Goal: Transaction & Acquisition: Purchase product/service

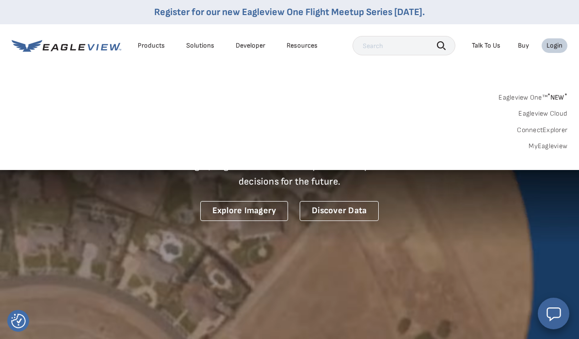
click at [544, 143] on link "MyEagleview" at bounding box center [548, 146] width 39 height 9
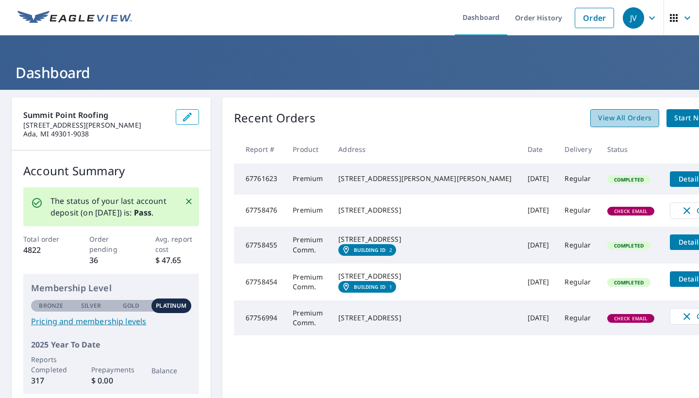
click at [586, 120] on span "View All Orders" at bounding box center [624, 118] width 53 height 12
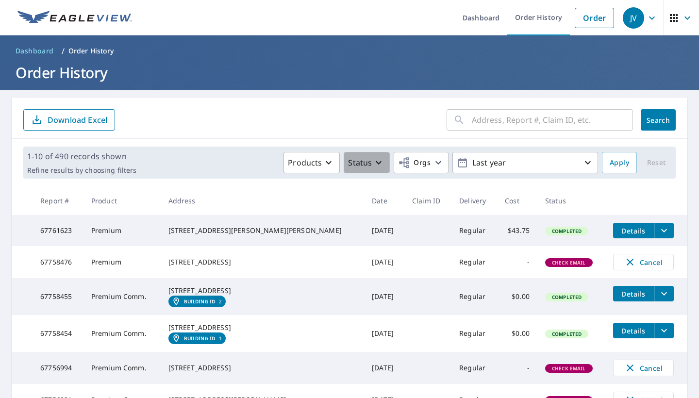
click at [378, 165] on div "Status" at bounding box center [366, 163] width 37 height 12
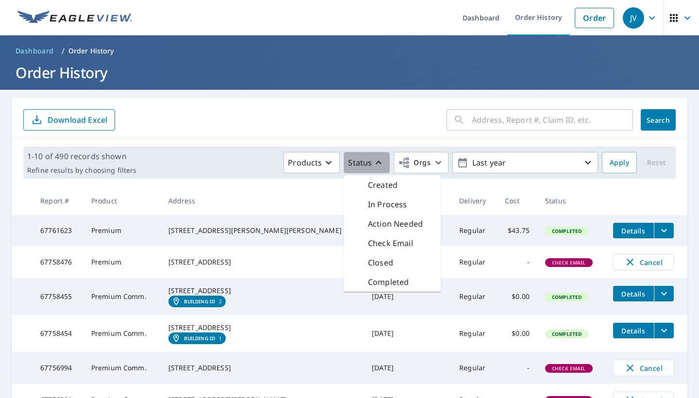
click at [376, 165] on icon "button" at bounding box center [379, 163] width 12 height 12
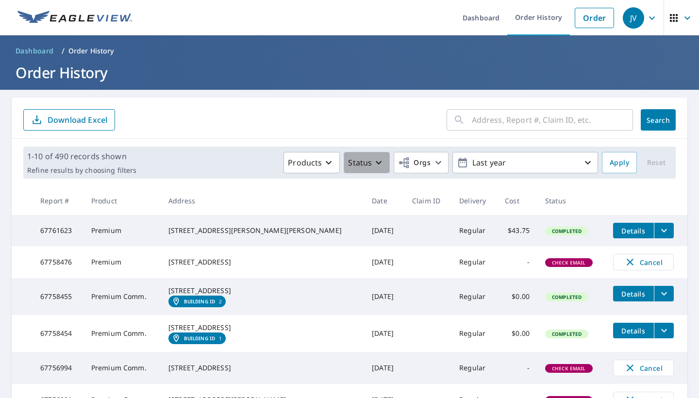
click at [376, 165] on icon "button" at bounding box center [379, 163] width 12 height 12
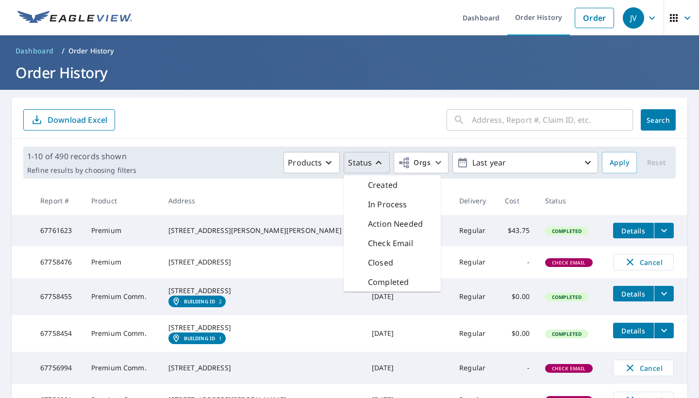
click at [379, 215] on div "Action Needed" at bounding box center [392, 223] width 97 height 19
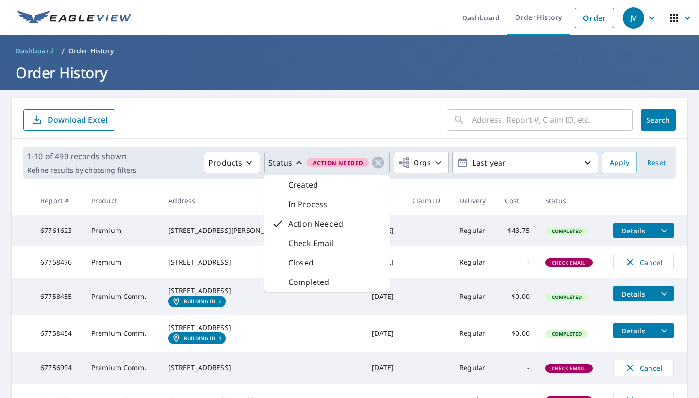
click at [404, 193] on th "Claim ID" at bounding box center [427, 200] width 47 height 29
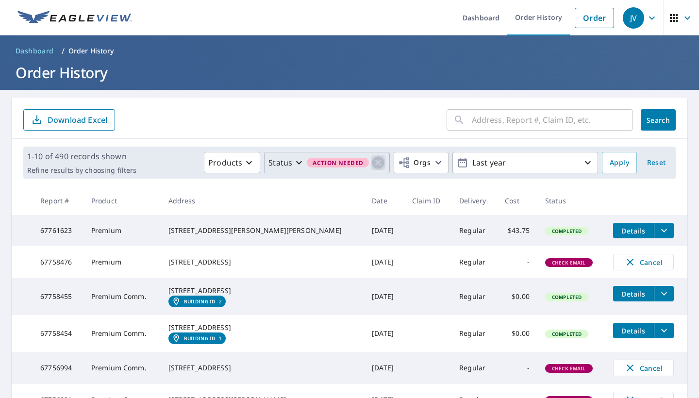
click at [371, 164] on icon "button" at bounding box center [378, 162] width 15 height 15
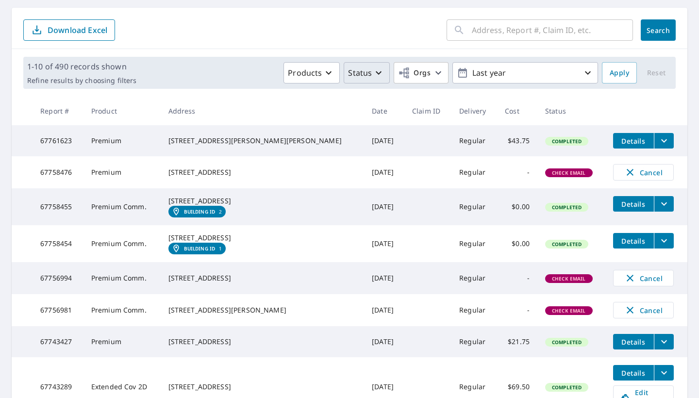
scroll to position [67, 0]
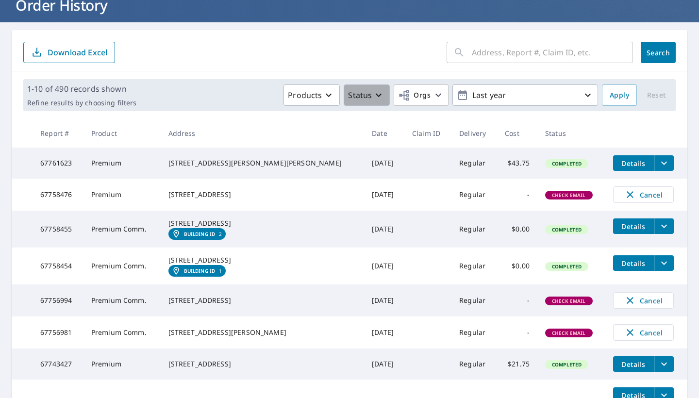
click at [380, 97] on button "Status" at bounding box center [367, 94] width 46 height 21
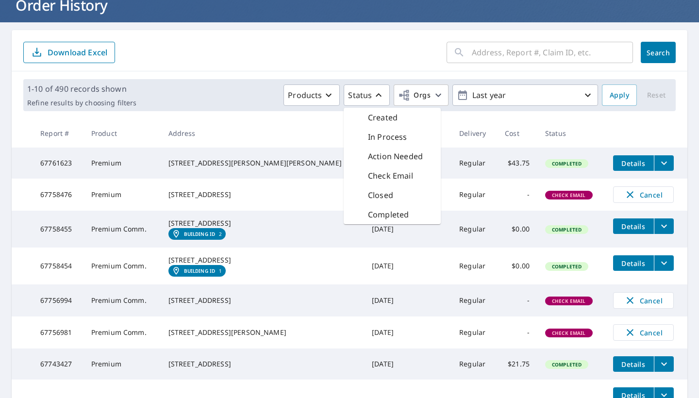
click at [378, 172] on p "Check Email" at bounding box center [390, 176] width 45 height 12
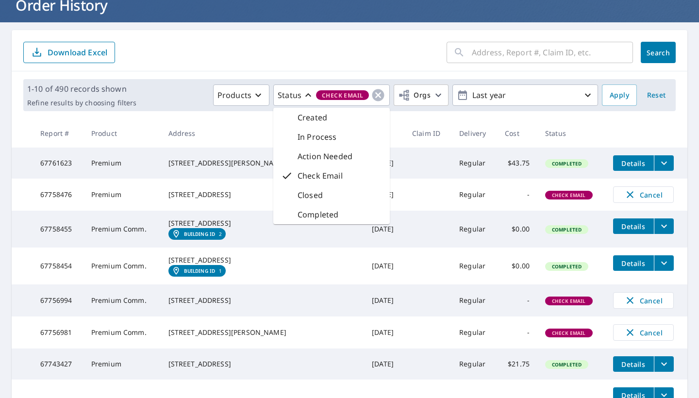
click at [411, 130] on th "Claim ID" at bounding box center [427, 133] width 47 height 29
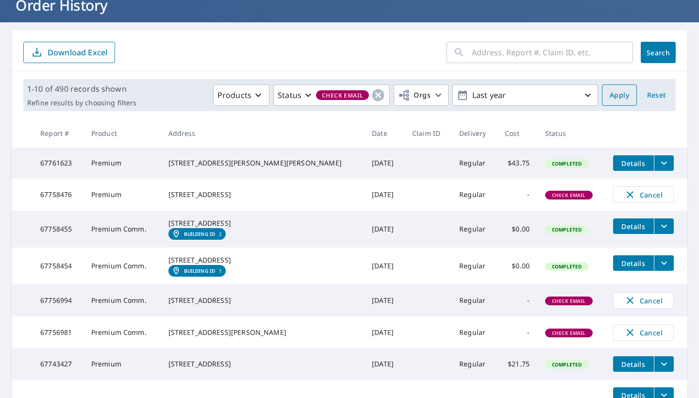
click at [586, 93] on span "Apply" at bounding box center [619, 95] width 19 height 12
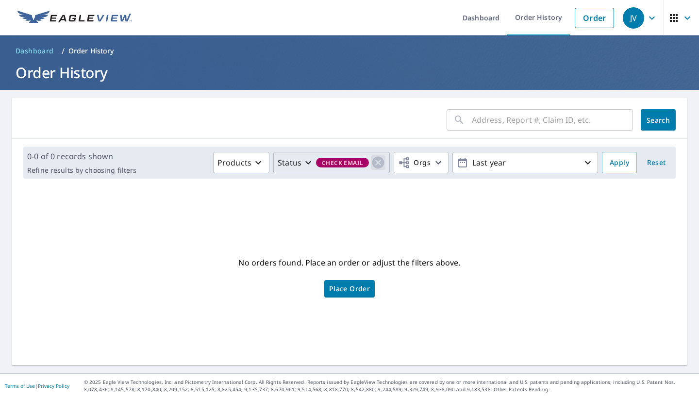
click at [372, 167] on icon "button" at bounding box center [378, 163] width 12 height 12
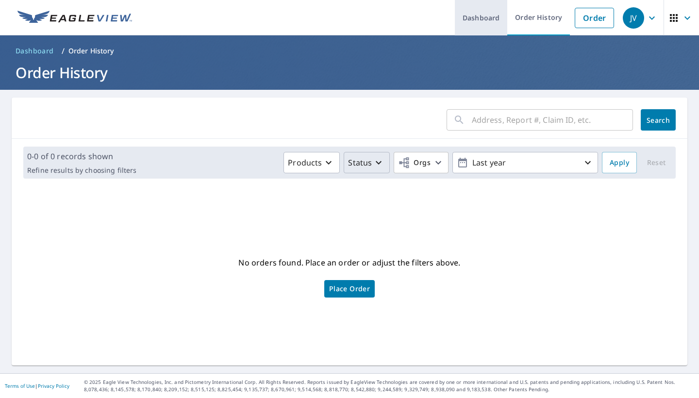
click at [486, 19] on link "Dashboard" at bounding box center [481, 17] width 52 height 35
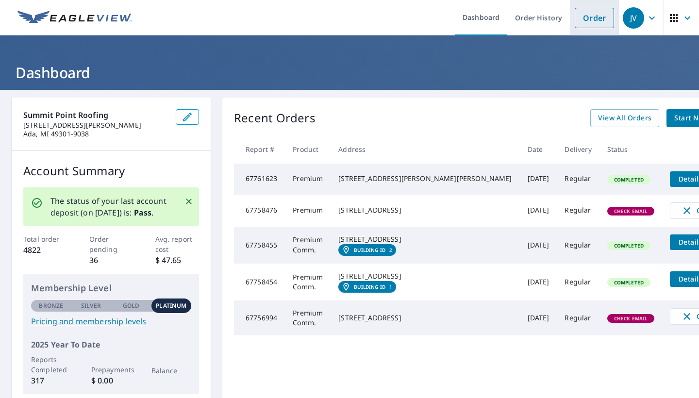
click at [586, 17] on link "Order" at bounding box center [594, 18] width 39 height 20
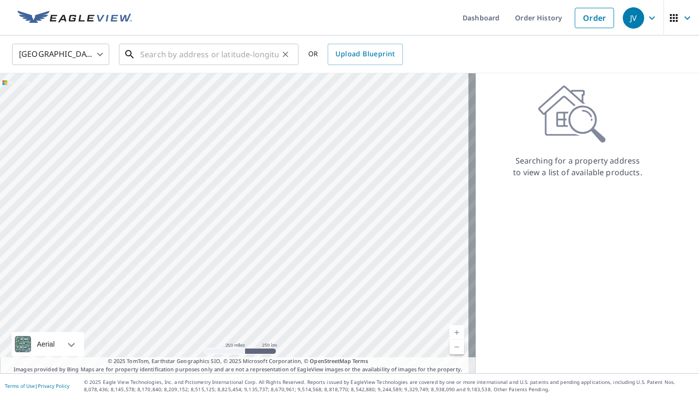
click at [220, 54] on input "text" at bounding box center [209, 54] width 138 height 27
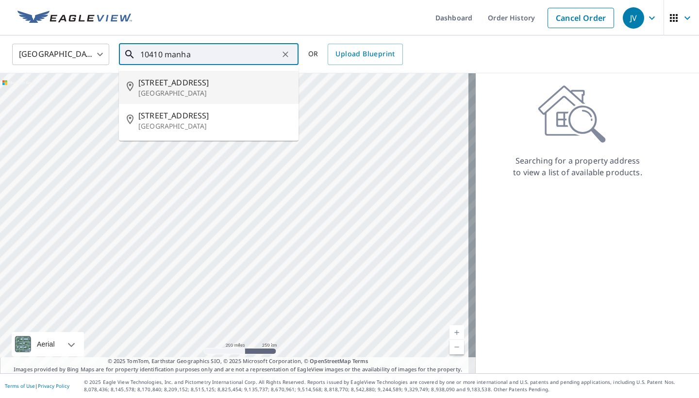
click at [182, 83] on span "10410 Manhattan Dr" at bounding box center [214, 83] width 152 height 12
type input "10410 Manhattan Dr Houston, TX 77096"
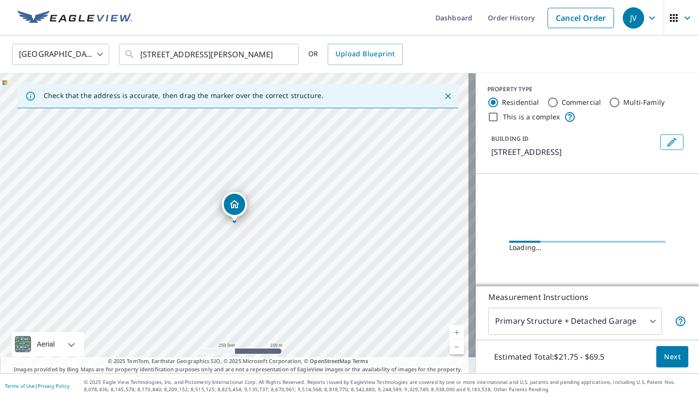
click at [449, 331] on link "Current Level 17, Zoom In" at bounding box center [456, 332] width 15 height 15
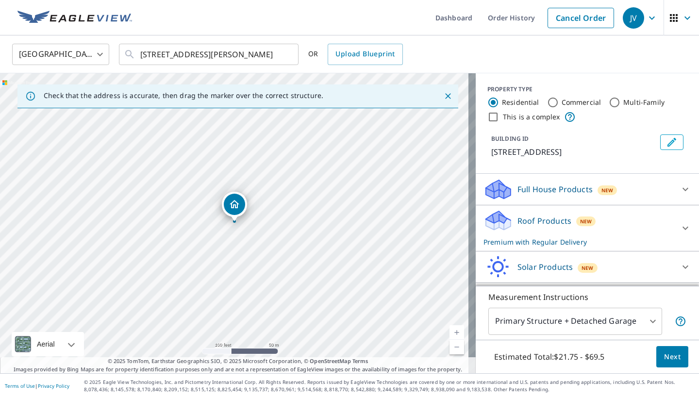
click at [449, 330] on link "Current Level 18, Zoom In" at bounding box center [456, 332] width 15 height 15
drag, startPoint x: 373, startPoint y: 204, endPoint x: 267, endPoint y: 396, distance: 219.4
click at [267, 346] on div "Dashboard Order History Cancel Order JV United States US ​ 10410 Manhattan Dr H…" at bounding box center [349, 199] width 699 height 398
click at [272, 285] on div "10410 Manhattan Dr Houston, TX 77096" at bounding box center [238, 223] width 476 height 300
drag, startPoint x: 330, startPoint y: 158, endPoint x: 338, endPoint y: 341, distance: 183.6
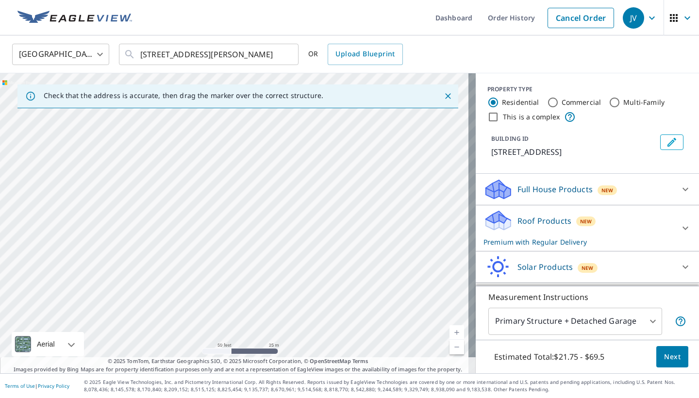
click at [338, 341] on div "10410 Manhattan Dr Houston, TX 77096" at bounding box center [238, 223] width 476 height 300
click at [449, 346] on link "Current Level 19, Zoom Out" at bounding box center [456, 347] width 15 height 15
click at [449, 332] on link "Current Level 18, Zoom In" at bounding box center [456, 332] width 15 height 15
drag, startPoint x: 347, startPoint y: 161, endPoint x: 241, endPoint y: 373, distance: 237.6
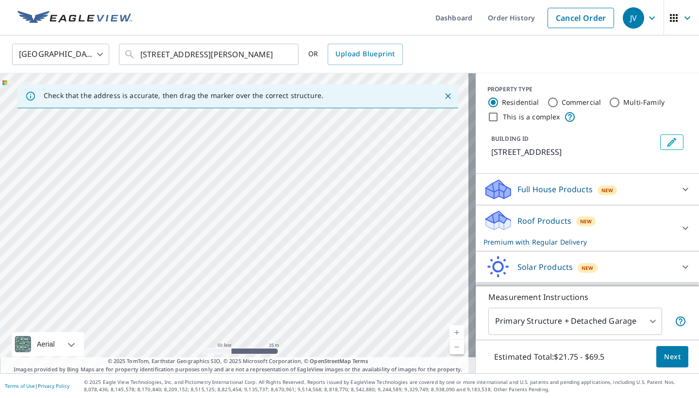
click at [241, 346] on div "Dashboard Order History Cancel Order JV United States US ​ 10410 Manhattan Dr H…" at bounding box center [349, 199] width 699 height 398
click at [226, 346] on div "10410 Manhattan Dr Houston, TX 77096" at bounding box center [238, 223] width 476 height 300
drag, startPoint x: 291, startPoint y: 197, endPoint x: 285, endPoint y: 232, distance: 35.4
click at [285, 232] on div "10410 Manhattan Dr Houston, TX 77096" at bounding box center [238, 223] width 476 height 300
click at [547, 102] on input "Commercial" at bounding box center [553, 103] width 12 height 12
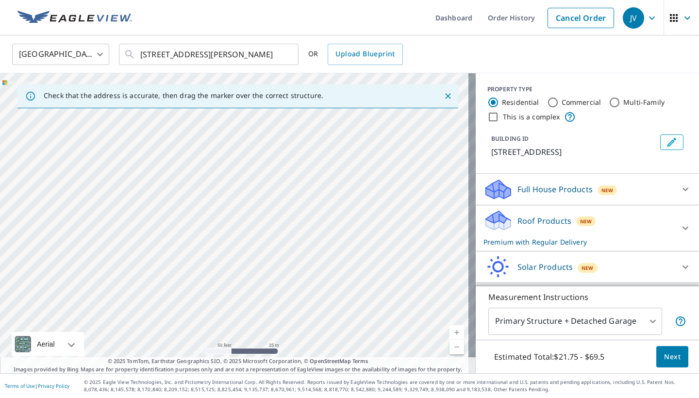
radio input "true"
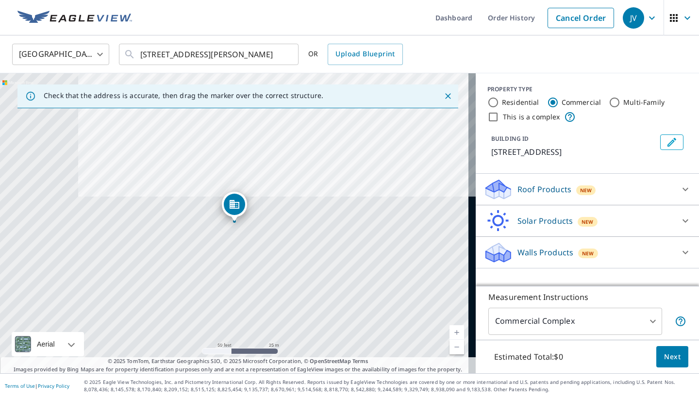
type input "4"
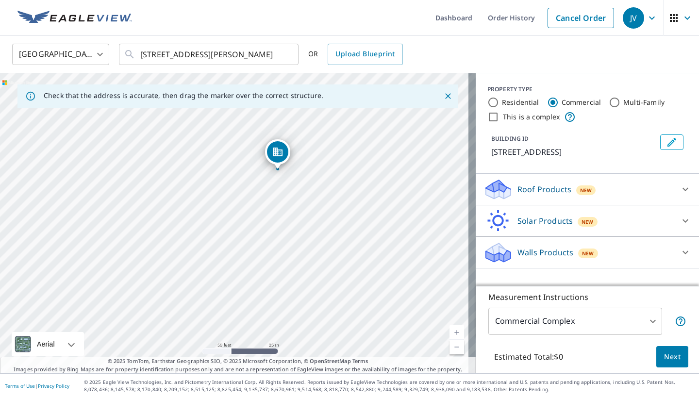
drag, startPoint x: 242, startPoint y: 202, endPoint x: 287, endPoint y: 145, distance: 72.8
drag, startPoint x: 400, startPoint y: 139, endPoint x: 358, endPoint y: 246, distance: 115.1
click at [358, 246] on div "10910 Manhattan Dr Houston, TX 77096" at bounding box center [238, 223] width 476 height 300
drag, startPoint x: 190, startPoint y: 313, endPoint x: 186, endPoint y: 235, distance: 78.7
drag, startPoint x: 272, startPoint y: 168, endPoint x: 232, endPoint y: 279, distance: 118.0
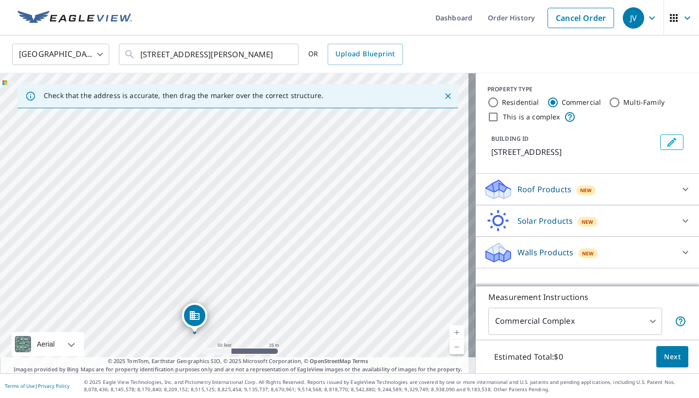
click at [232, 279] on div "10910 Manhattan Dr Houston, TX 77096" at bounding box center [238, 223] width 476 height 300
drag, startPoint x: 356, startPoint y: 264, endPoint x: 306, endPoint y: 239, distance: 55.3
click at [306, 239] on div "10910 Manhattan Dr Houston, TX 77096" at bounding box center [238, 223] width 476 height 300
drag, startPoint x: 145, startPoint y: 297, endPoint x: 263, endPoint y: 238, distance: 131.1
drag, startPoint x: 334, startPoint y: 238, endPoint x: 343, endPoint y: 261, distance: 24.3
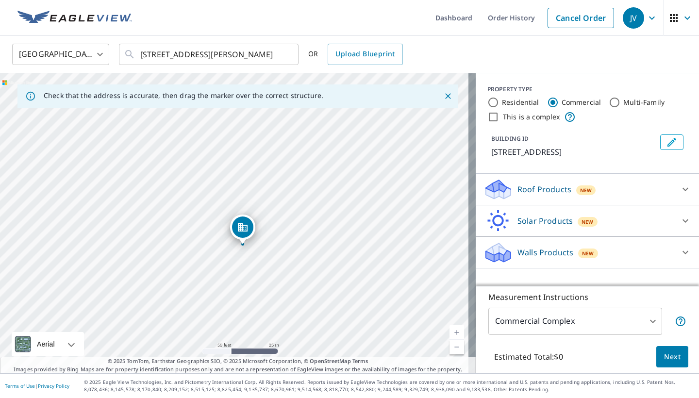
click at [343, 261] on div "10910 Manhattan Dr Houston, TX 77096" at bounding box center [238, 223] width 476 height 300
drag, startPoint x: 248, startPoint y: 224, endPoint x: 233, endPoint y: 247, distance: 27.1
click at [487, 114] on input "This is a complex" at bounding box center [493, 117] width 12 height 12
checkbox input "true"
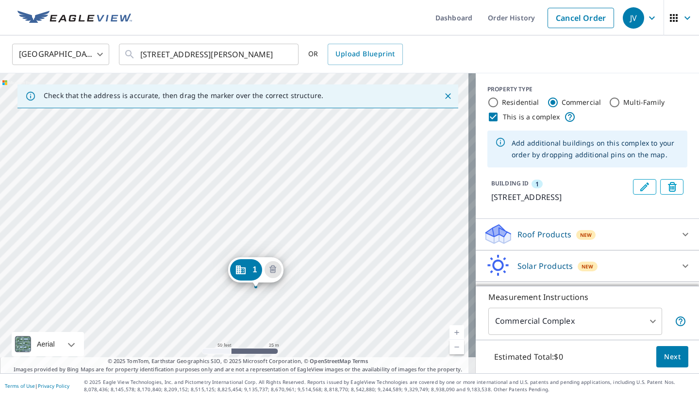
drag, startPoint x: 348, startPoint y: 193, endPoint x: 369, endPoint y: 259, distance: 69.2
click at [369, 259] on div "1 10910 Manhattan Dr Houston, TX 77096" at bounding box center [238, 223] width 476 height 300
drag, startPoint x: 291, startPoint y: 285, endPoint x: 302, endPoint y: 267, distance: 20.7
click at [302, 267] on div "1 10910 Manhattan Dr Houston, TX 77096" at bounding box center [238, 223] width 476 height 300
click at [260, 249] on div "1" at bounding box center [256, 252] width 32 height 21
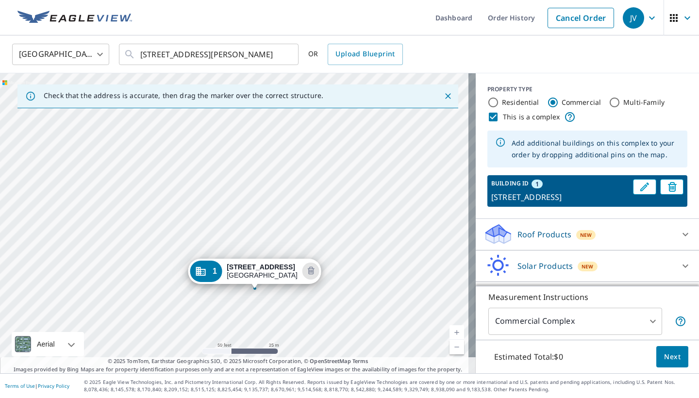
drag, startPoint x: 301, startPoint y: 175, endPoint x: 322, endPoint y: 242, distance: 70.0
click at [322, 242] on div "1 10910 Manhattan Dr Houston, TX 77096" at bounding box center [238, 223] width 476 height 300
click at [274, 171] on div "1 10910 Manhattan Dr Houston, TX 77096" at bounding box center [238, 223] width 476 height 300
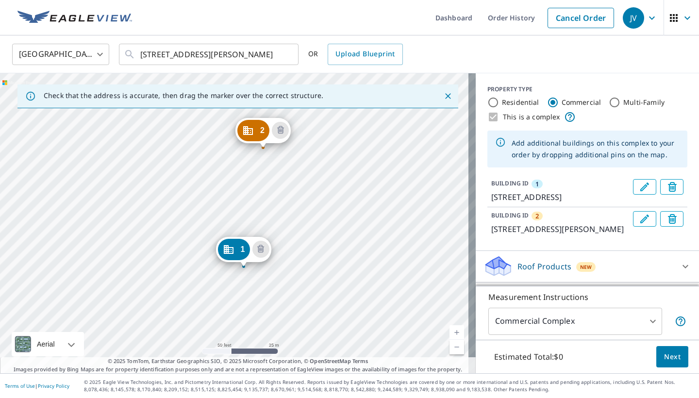
drag, startPoint x: 319, startPoint y: 161, endPoint x: 329, endPoint y: 206, distance: 46.1
click at [329, 206] on div "2 5333 Wigton Dr Houston, TX 77096 1 10910 Manhattan Dr Houston, TX 77096" at bounding box center [238, 223] width 476 height 300
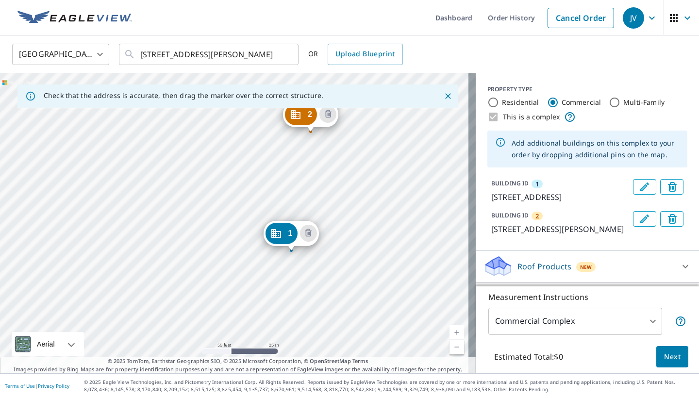
drag, startPoint x: 271, startPoint y: 177, endPoint x: 318, endPoint y: 161, distance: 50.2
click at [318, 161] on div "2 5333 Wigton Dr Houston, TX 77096 1 10910 Manhattan Dr Houston, TX 77096" at bounding box center [238, 223] width 476 height 300
click at [148, 232] on div "2 5333 Wigton Dr Houston, TX 77096 1 10910 Manhattan Dr Houston, TX 77096" at bounding box center [238, 223] width 476 height 300
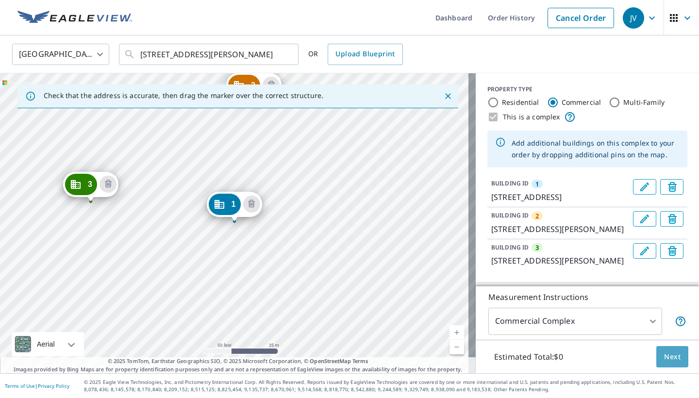
click at [586, 346] on span "Next" at bounding box center [672, 357] width 16 height 12
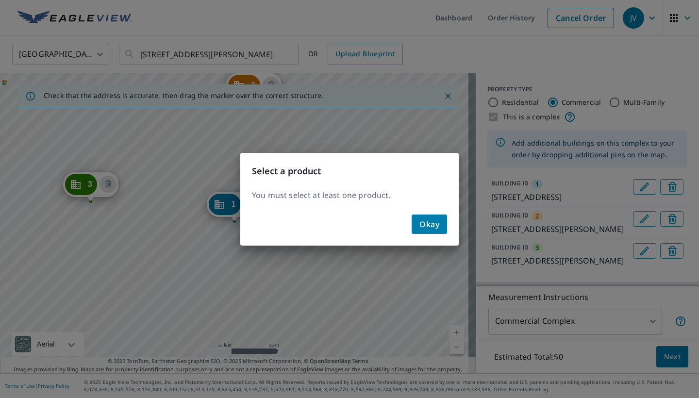
click at [430, 225] on span "Okay" at bounding box center [429, 224] width 20 height 14
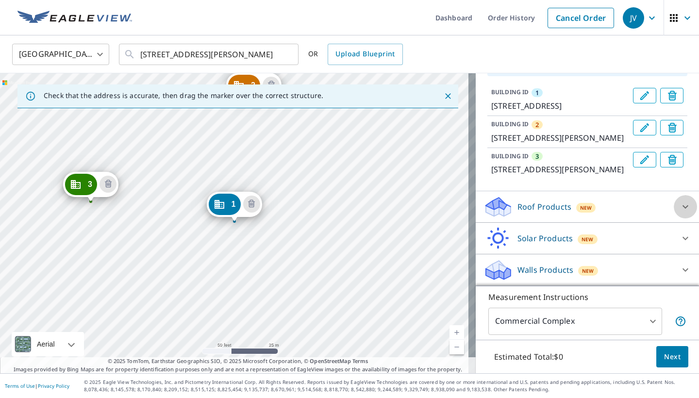
click at [586, 206] on div at bounding box center [685, 206] width 23 height 23
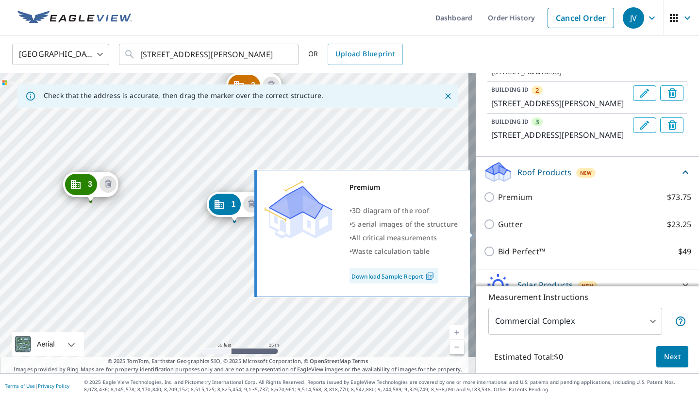
click at [483, 203] on input "Premium $73.75" at bounding box center [490, 197] width 15 height 12
checkbox input "true"
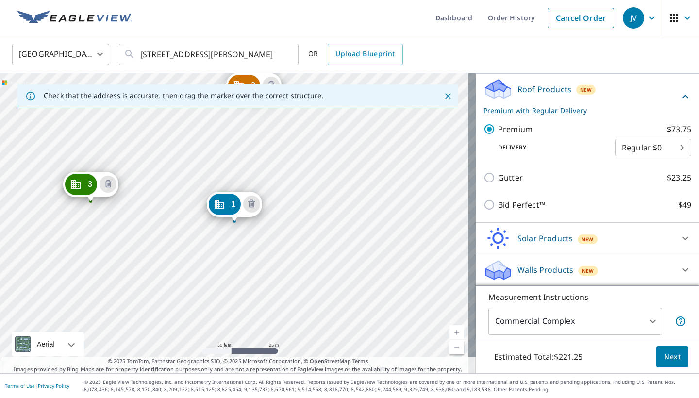
scroll to position [244, 0]
click at [586, 346] on span "Next" at bounding box center [672, 357] width 16 height 12
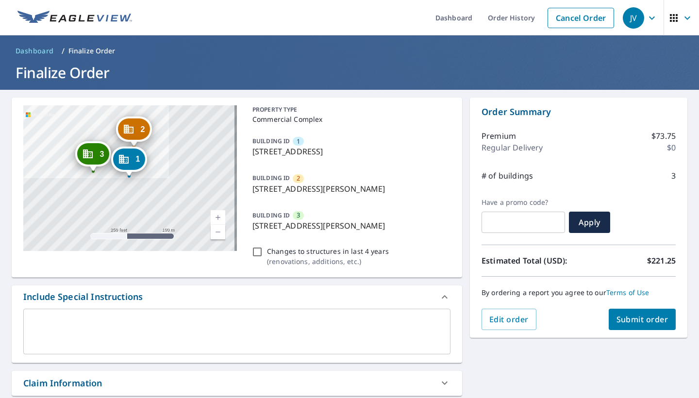
click at [586, 321] on span "Submit order" at bounding box center [642, 319] width 52 height 11
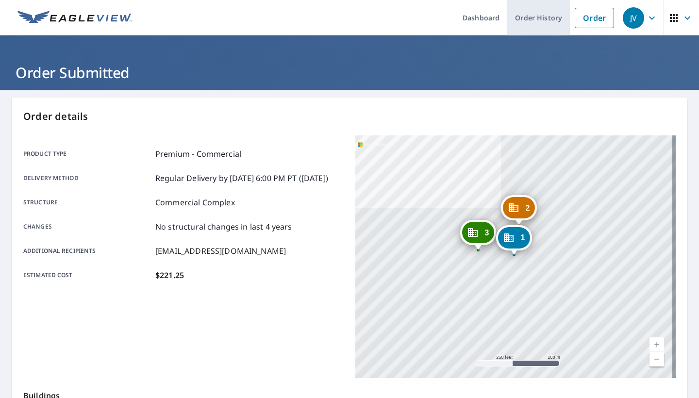
click at [538, 10] on link "Order History" at bounding box center [538, 17] width 63 height 35
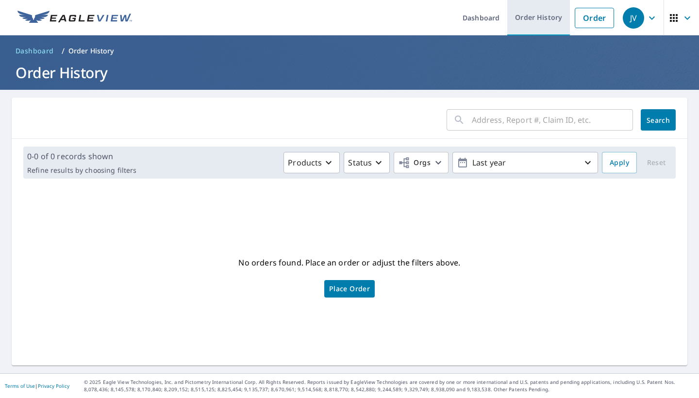
click at [520, 27] on link "Order History" at bounding box center [538, 17] width 63 height 35
click at [483, 21] on link "Dashboard" at bounding box center [481, 17] width 52 height 35
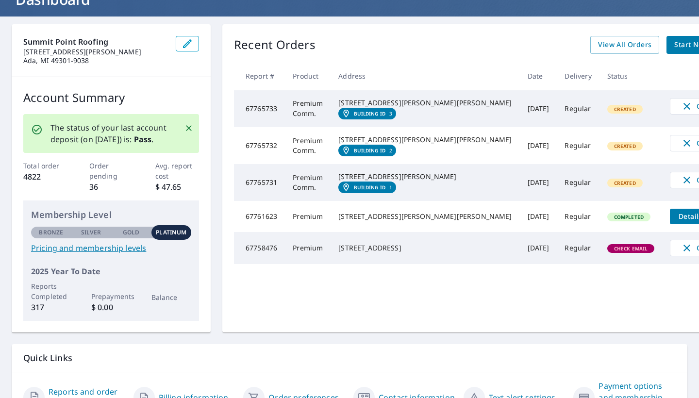
scroll to position [73, 0]
click at [586, 44] on span "View All Orders" at bounding box center [624, 45] width 53 height 12
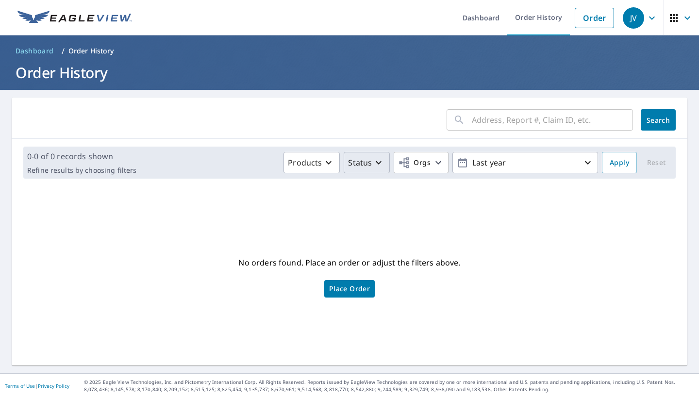
click at [374, 168] on icon "button" at bounding box center [379, 163] width 12 height 12
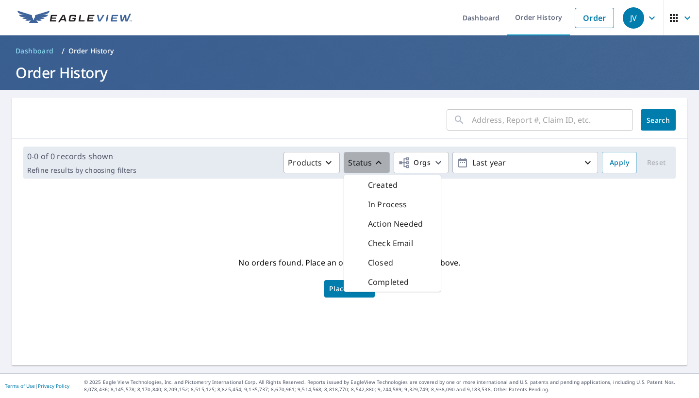
click at [374, 168] on icon "button" at bounding box center [379, 163] width 12 height 12
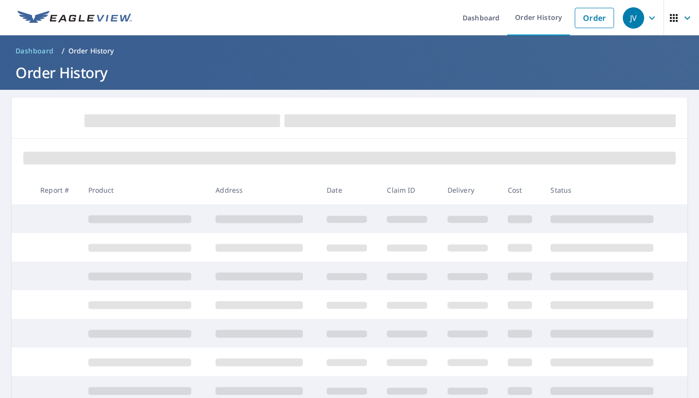
scroll to position [26, 0]
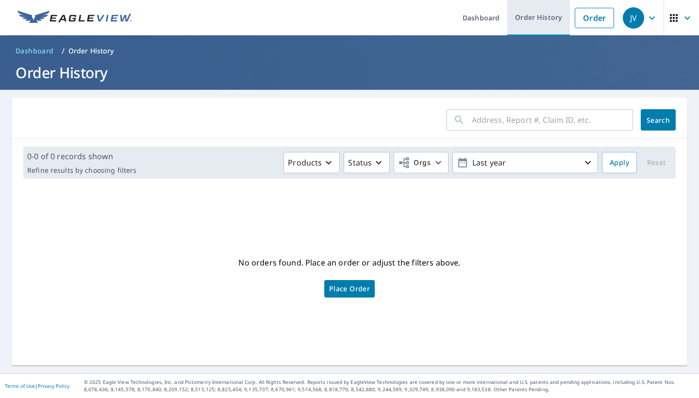
click at [520, 11] on link "Order History" at bounding box center [538, 17] width 63 height 35
click at [484, 16] on link "Dashboard" at bounding box center [481, 17] width 52 height 35
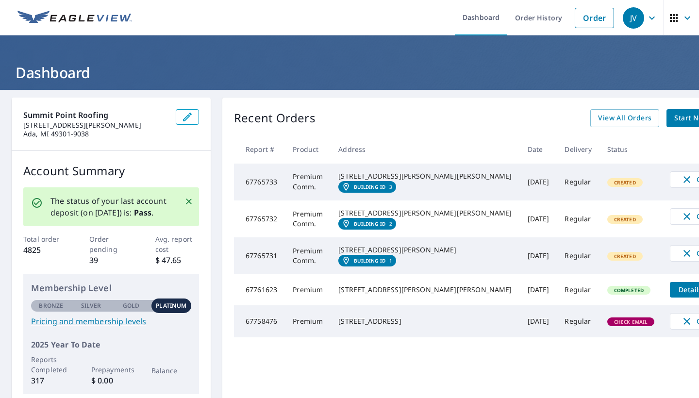
click at [670, 21] on icon "button" at bounding box center [674, 18] width 8 height 8
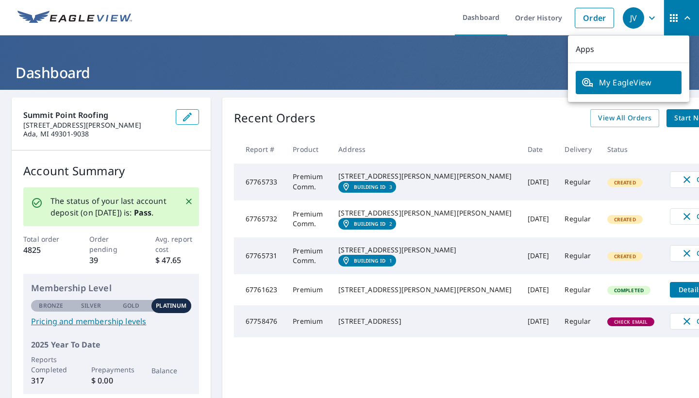
click at [670, 21] on icon "button" at bounding box center [674, 18] width 8 height 8
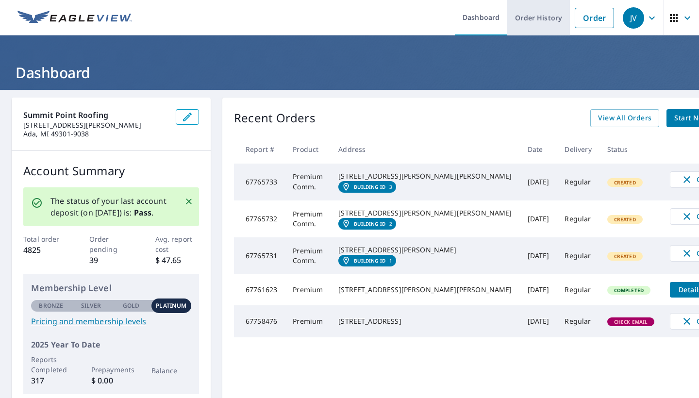
click at [528, 16] on link "Order History" at bounding box center [538, 17] width 63 height 35
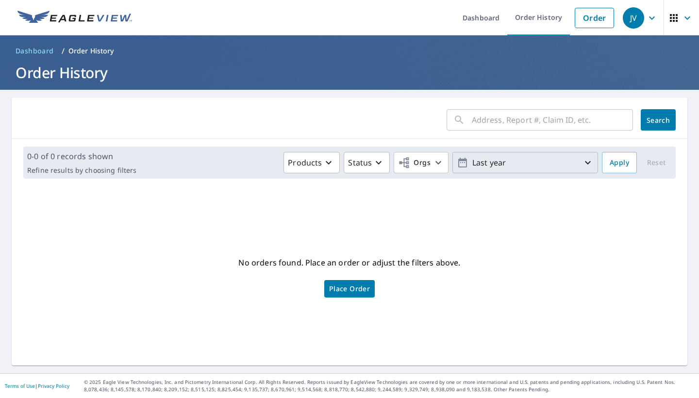
click at [485, 166] on p "Last year" at bounding box center [525, 162] width 114 height 17
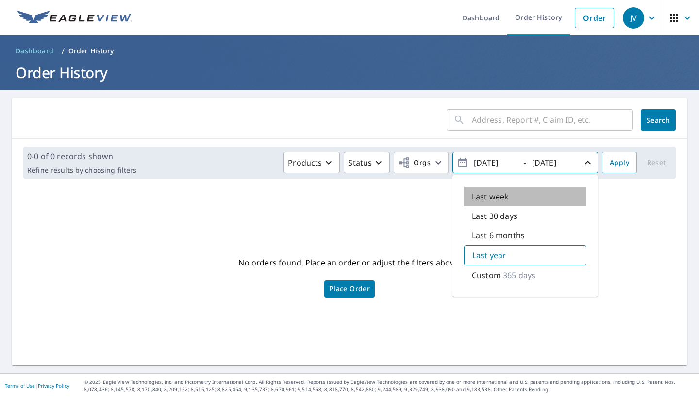
click at [475, 196] on p "Last week" at bounding box center [490, 197] width 37 height 12
type input "[DATE]"
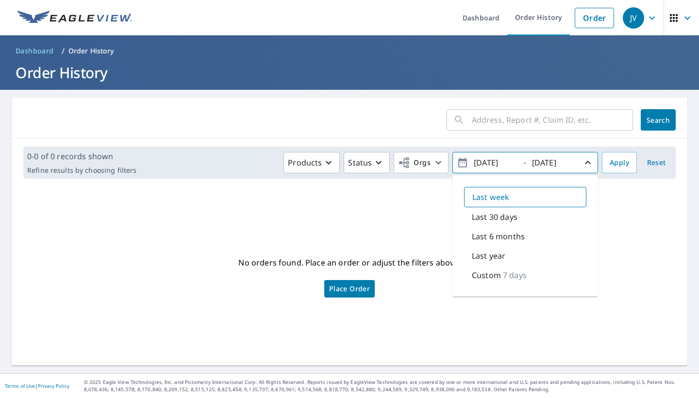
click at [553, 195] on div "Last week" at bounding box center [525, 197] width 122 height 20
click at [582, 165] on icon "button" at bounding box center [588, 163] width 12 height 12
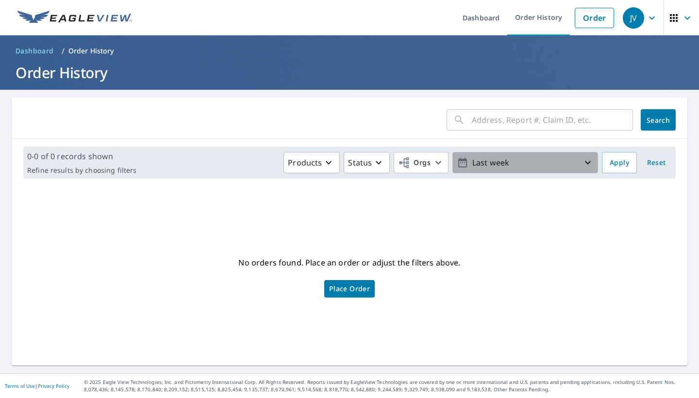
click at [582, 165] on icon "button" at bounding box center [588, 163] width 12 height 12
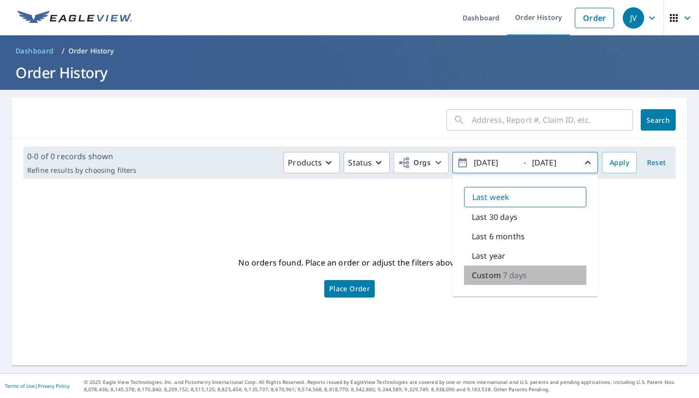
click at [503, 271] on p "7 days" at bounding box center [515, 275] width 24 height 12
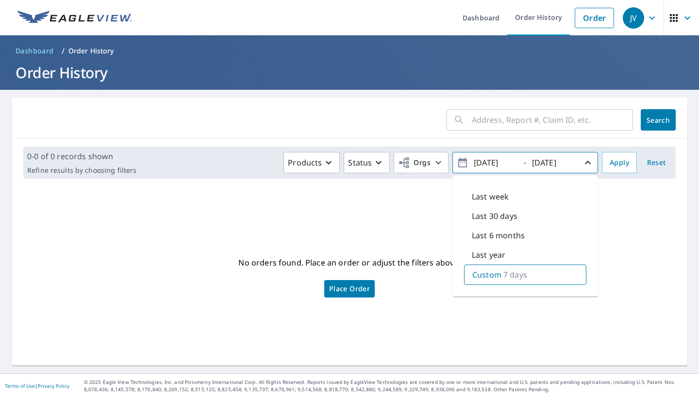
click at [523, 220] on div "Last 30 days" at bounding box center [525, 215] width 122 height 19
type input "[DATE]"
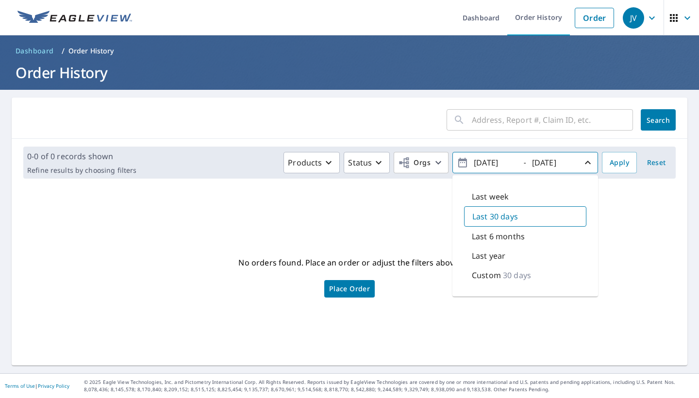
click at [641, 125] on button "Search" at bounding box center [658, 119] width 35 height 21
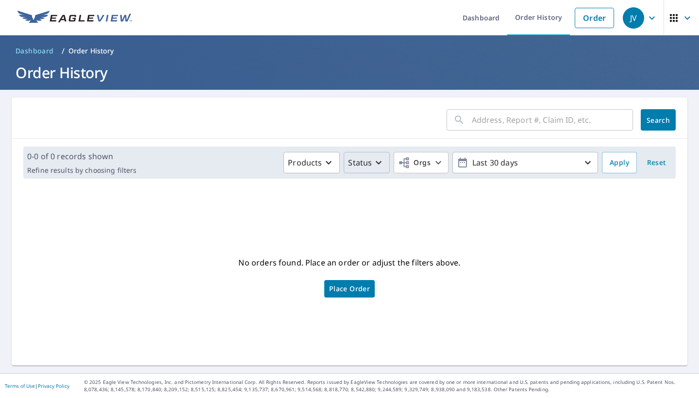
click at [376, 163] on icon "button" at bounding box center [379, 162] width 6 height 3
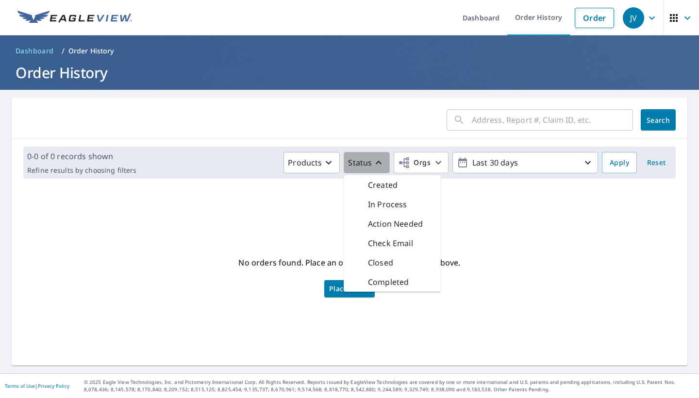
click at [373, 163] on icon "button" at bounding box center [379, 163] width 12 height 12
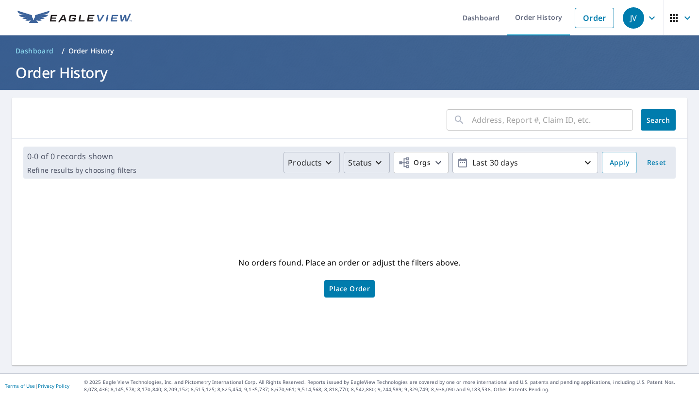
click at [332, 161] on button "Products" at bounding box center [311, 162] width 56 height 21
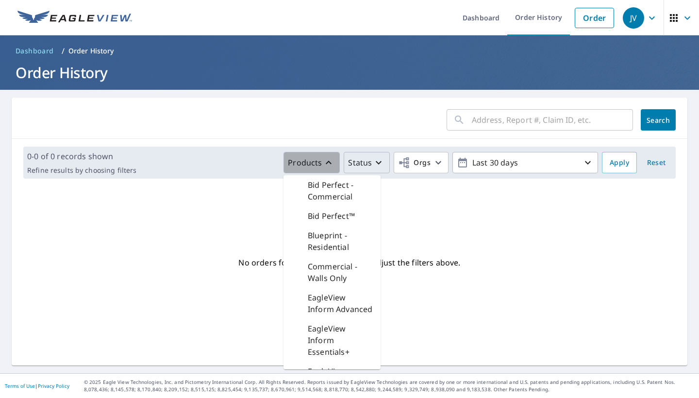
click at [332, 161] on button "Products" at bounding box center [311, 162] width 56 height 21
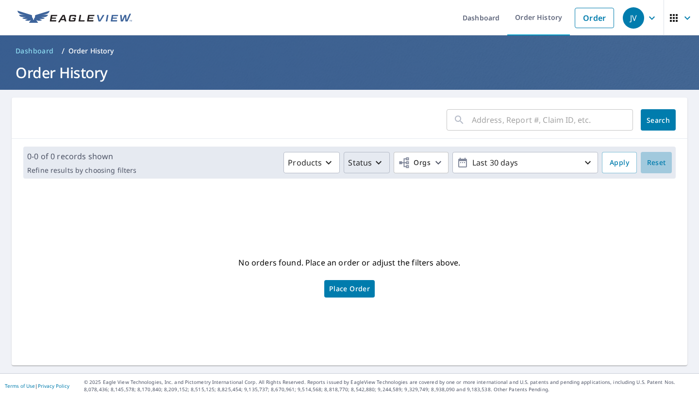
click at [645, 164] on span "Reset" at bounding box center [655, 163] width 23 height 12
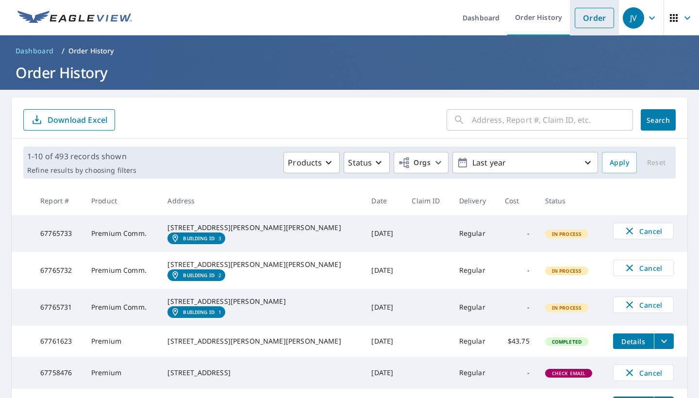
click at [585, 20] on link "Order" at bounding box center [594, 18] width 39 height 20
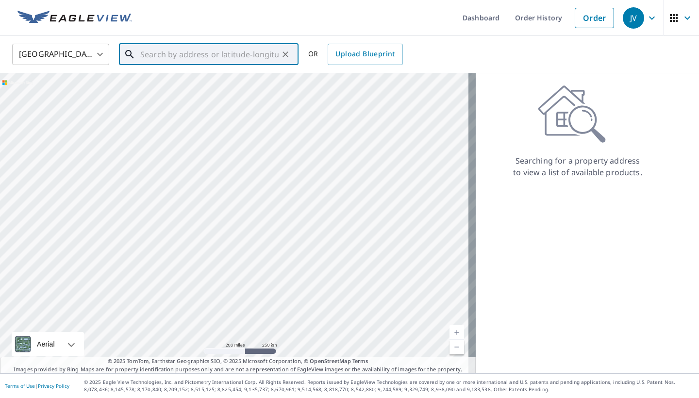
click at [246, 58] on input "text" at bounding box center [209, 54] width 138 height 27
click at [192, 88] on p "[GEOGRAPHIC_DATA]" at bounding box center [214, 93] width 152 height 10
type input "[STREET_ADDRESS][PERSON_NAME]"
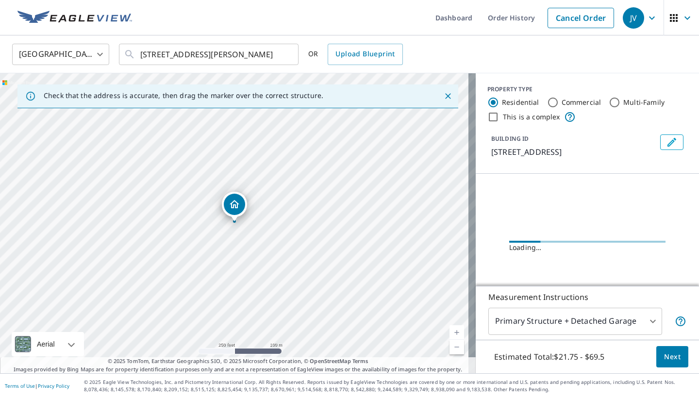
click at [449, 329] on link "Current Level 17, Zoom In" at bounding box center [456, 332] width 15 height 15
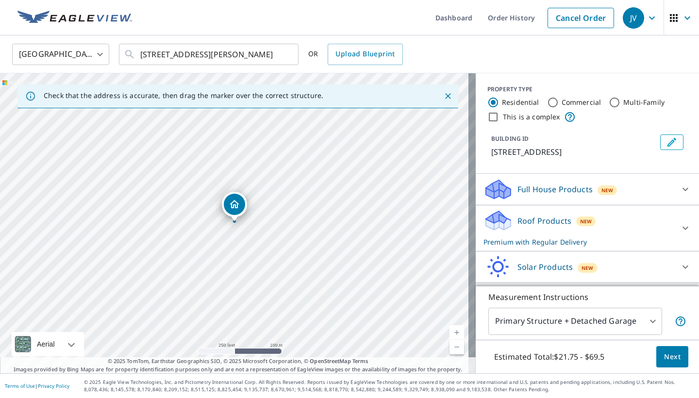
click at [449, 329] on link "Current Level 17, Zoom In" at bounding box center [456, 332] width 15 height 15
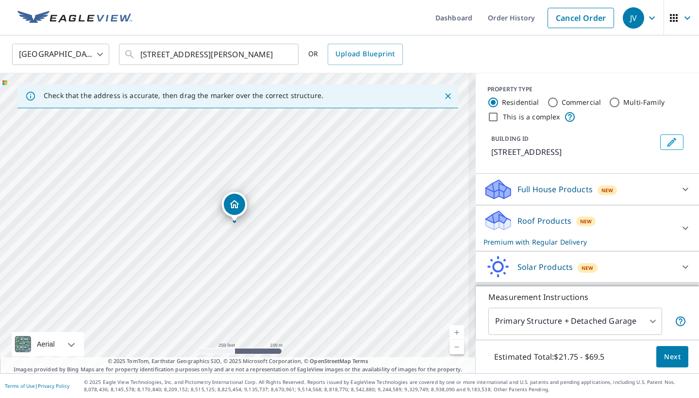
click at [449, 329] on link "Current Level 18, Zoom In" at bounding box center [456, 332] width 15 height 15
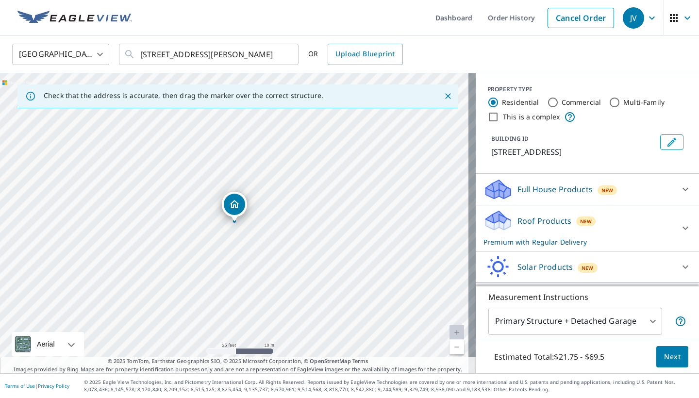
click at [449, 353] on link "Current Level 20, Zoom Out" at bounding box center [456, 347] width 15 height 15
click at [449, 352] on link "Current Level 19, Zoom Out" at bounding box center [456, 347] width 15 height 15
drag, startPoint x: 235, startPoint y: 204, endPoint x: 239, endPoint y: 231, distance: 26.9
click at [547, 101] on input "Commercial" at bounding box center [553, 103] width 12 height 12
radio input "true"
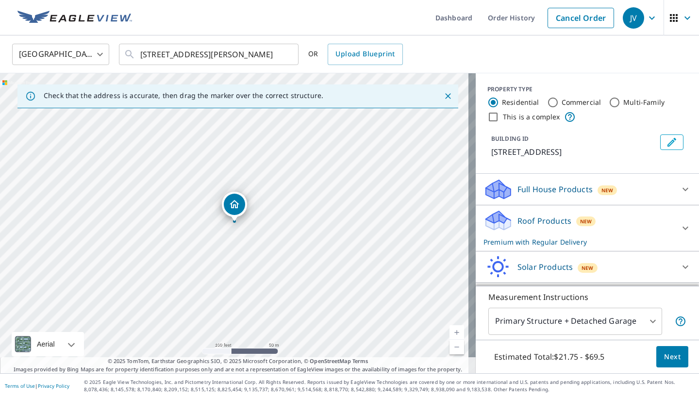
type input "4"
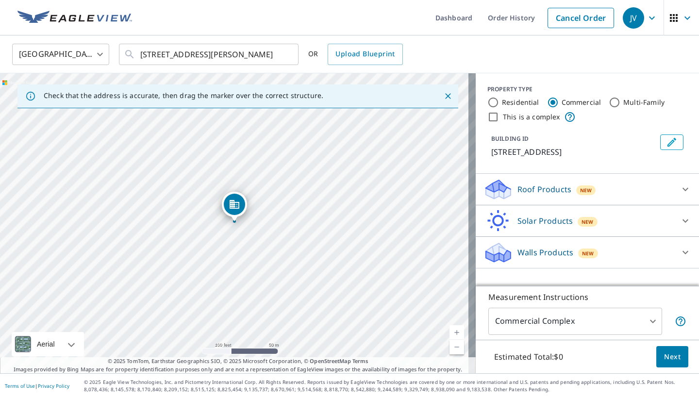
click at [621, 187] on div "Roof Products New" at bounding box center [578, 189] width 190 height 23
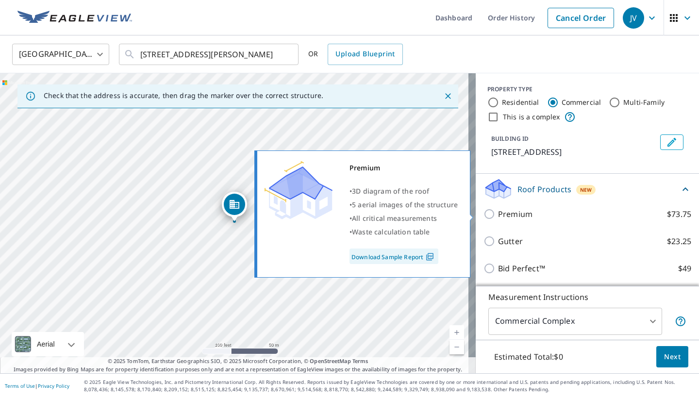
click at [518, 215] on p "Premium" at bounding box center [515, 214] width 34 height 12
click at [498, 215] on input "Premium $73.75" at bounding box center [490, 214] width 15 height 12
checkbox input "true"
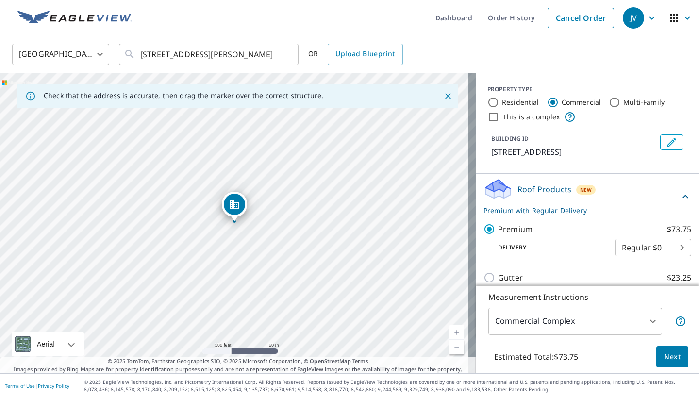
click at [669, 355] on span "Next" at bounding box center [672, 357] width 16 height 12
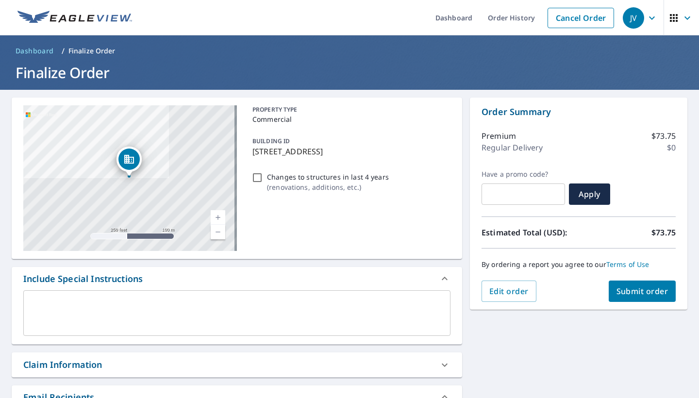
click at [609, 285] on button "Submit order" at bounding box center [642, 290] width 67 height 21
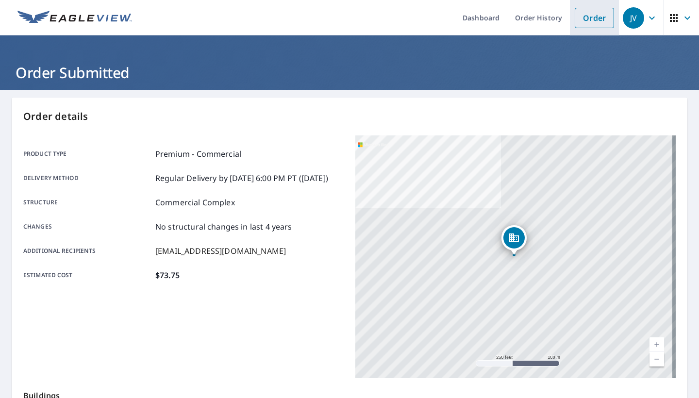
click at [580, 13] on link "Order" at bounding box center [594, 18] width 39 height 20
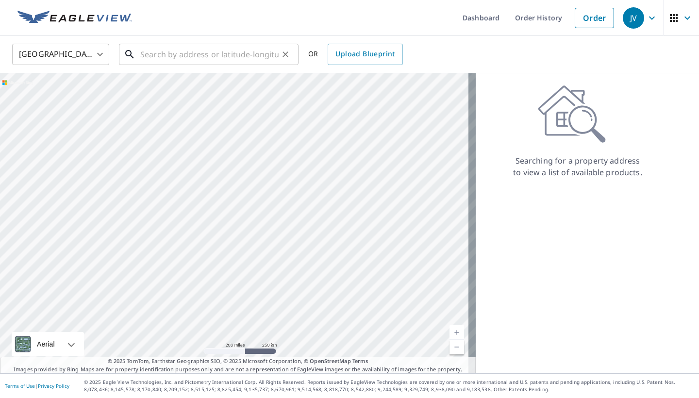
click at [247, 51] on input "text" at bounding box center [209, 54] width 138 height 27
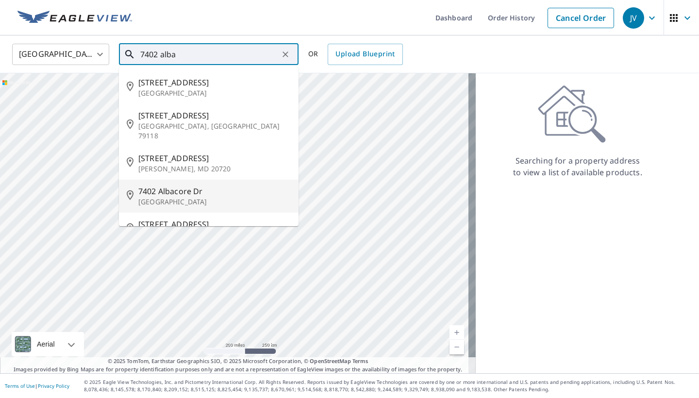
click at [211, 185] on span "7402 Albacore Dr" at bounding box center [214, 191] width 152 height 12
type input "[STREET_ADDRESS][PERSON_NAME]"
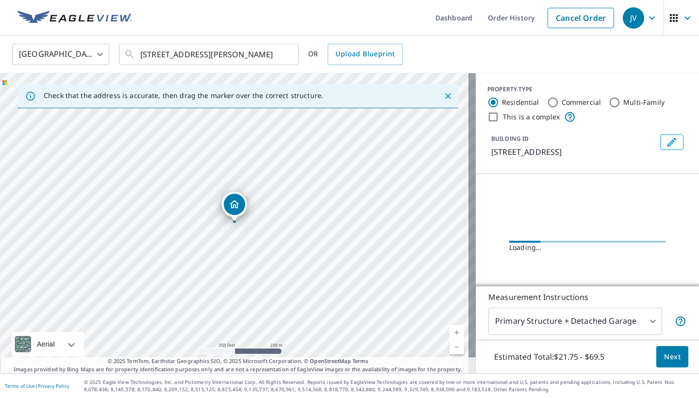
click at [451, 329] on link "Current Level 17, Zoom In" at bounding box center [456, 332] width 15 height 15
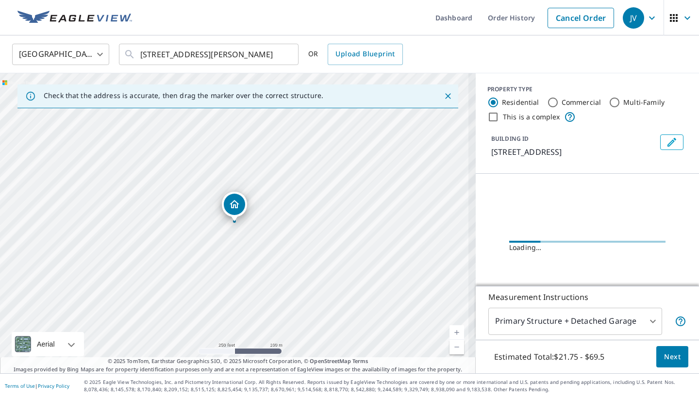
click at [451, 329] on link "Current Level 17, Zoom In" at bounding box center [456, 332] width 15 height 15
click at [451, 329] on link "Current Level 17.955800196089466, Zoom In" at bounding box center [456, 332] width 15 height 15
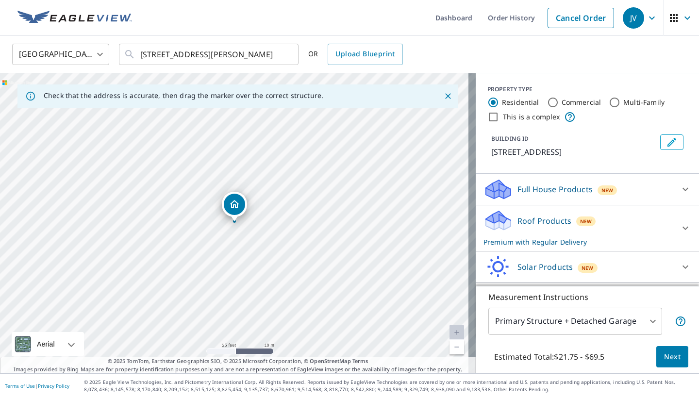
click at [449, 347] on link "Current Level 20, Zoom Out" at bounding box center [456, 347] width 15 height 15
drag, startPoint x: 383, startPoint y: 266, endPoint x: 291, endPoint y: 238, distance: 96.4
click at [291, 238] on div "[STREET_ADDRESS][PERSON_NAME]" at bounding box center [238, 223] width 476 height 300
drag, startPoint x: 145, startPoint y: 178, endPoint x: 310, endPoint y: 204, distance: 167.1
drag, startPoint x: 290, startPoint y: 249, endPoint x: 340, endPoint y: 197, distance: 72.8
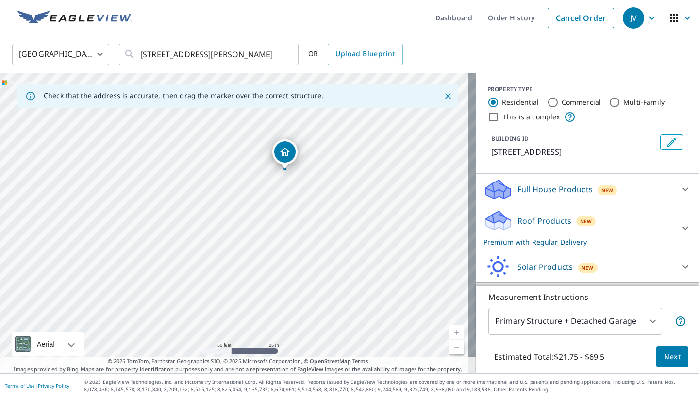
click at [340, 197] on div "[STREET_ADDRESS][PERSON_NAME]" at bounding box center [238, 223] width 476 height 300
click at [547, 103] on input "Commercial" at bounding box center [553, 103] width 12 height 12
radio input "true"
type input "4"
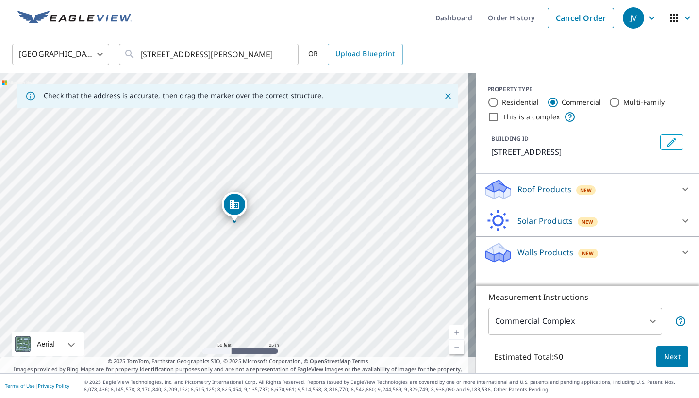
click at [563, 186] on div "Roof Products New" at bounding box center [578, 189] width 190 height 23
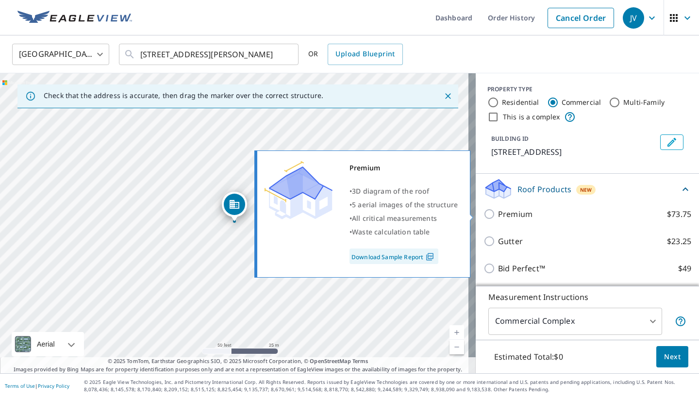
click at [508, 215] on p "Premium" at bounding box center [515, 214] width 34 height 12
click at [498, 215] on input "Premium $73.75" at bounding box center [490, 214] width 15 height 12
checkbox input "true"
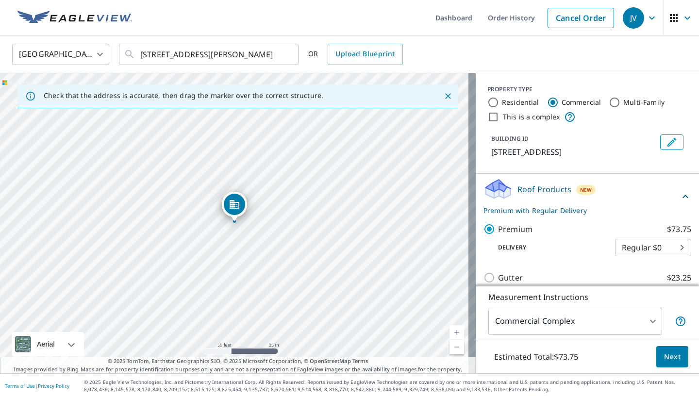
click at [665, 358] on span "Next" at bounding box center [672, 357] width 16 height 12
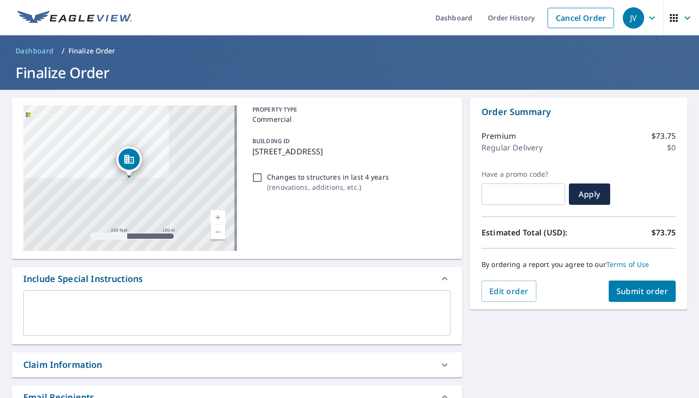
click at [644, 297] on button "Submit order" at bounding box center [642, 290] width 67 height 21
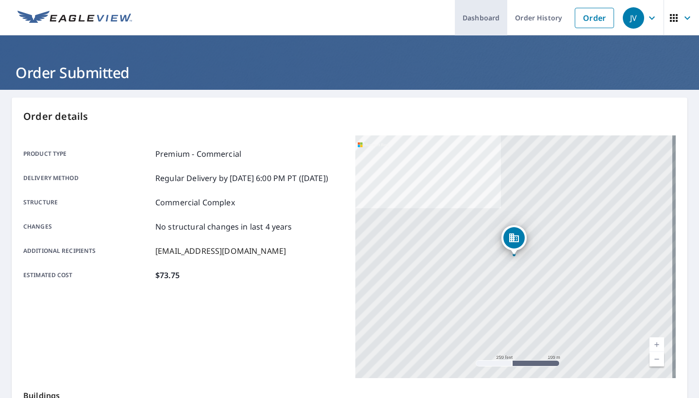
click at [483, 16] on link "Dashboard" at bounding box center [481, 17] width 52 height 35
